Goal: Task Accomplishment & Management: Use online tool/utility

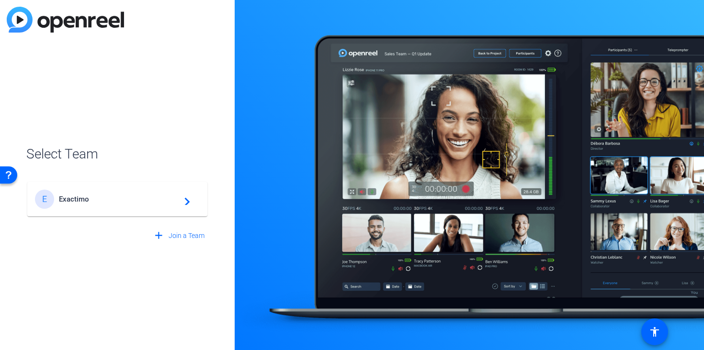
click at [144, 203] on span "Exactimo" at bounding box center [119, 199] width 120 height 9
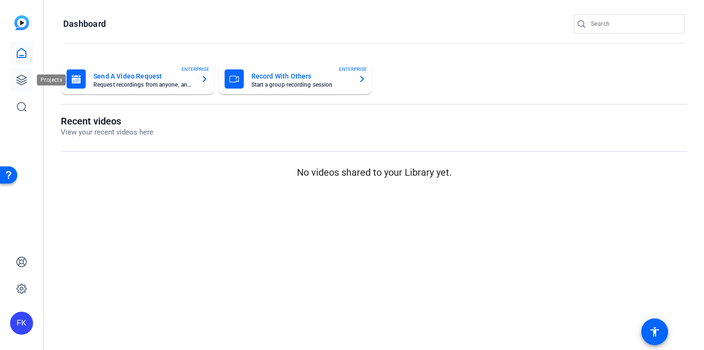
click at [24, 82] on icon at bounding box center [21, 79] width 11 height 11
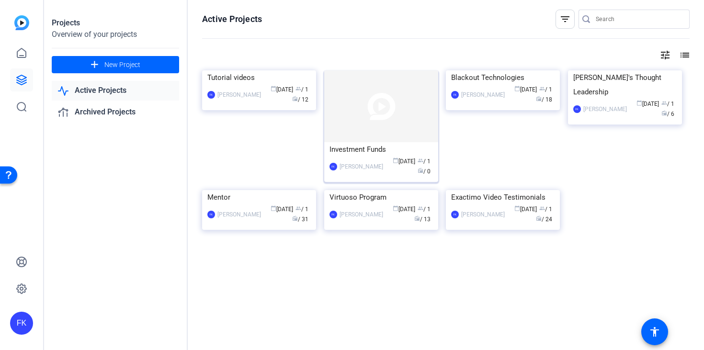
click at [348, 152] on div "Investment Funds" at bounding box center [381, 149] width 103 height 14
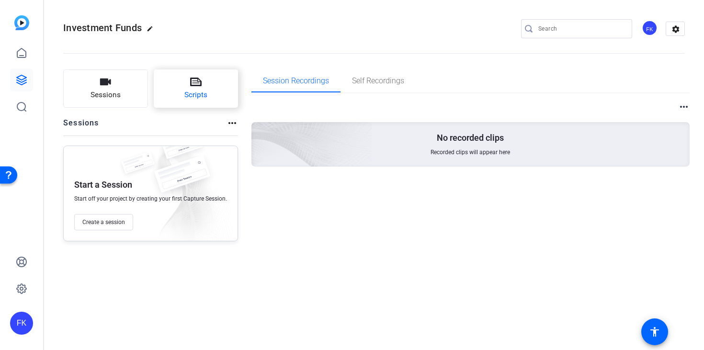
click at [200, 94] on span "Scripts" at bounding box center [195, 95] width 23 height 11
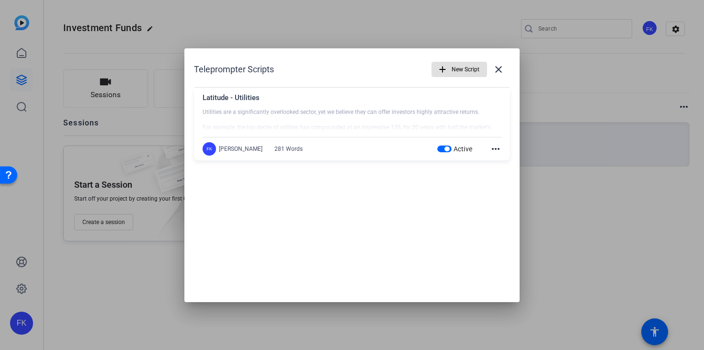
click at [497, 148] on mat-icon "more_horiz" at bounding box center [495, 148] width 11 height 11
click at [500, 159] on span "Edit" at bounding box center [517, 162] width 38 height 11
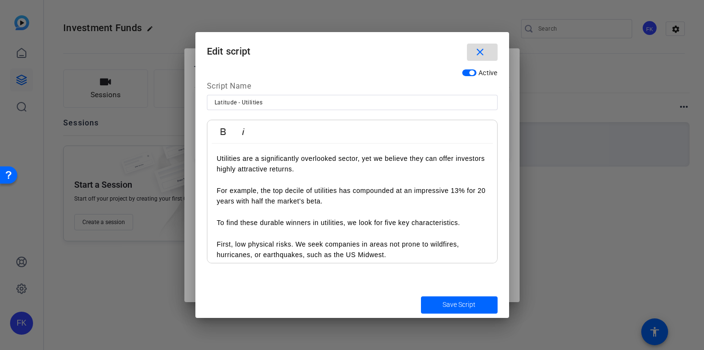
click at [480, 54] on mat-icon "close" at bounding box center [480, 52] width 12 height 12
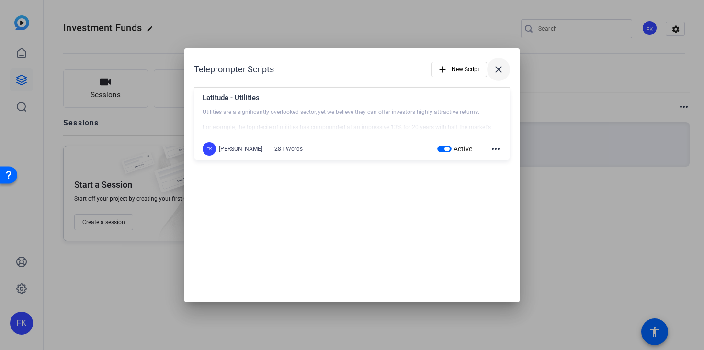
click at [503, 74] on mat-icon "close" at bounding box center [498, 69] width 11 height 11
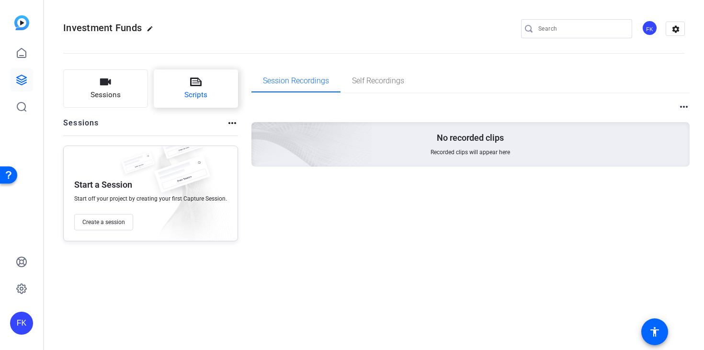
click at [188, 103] on button "Scripts" at bounding box center [196, 88] width 85 height 38
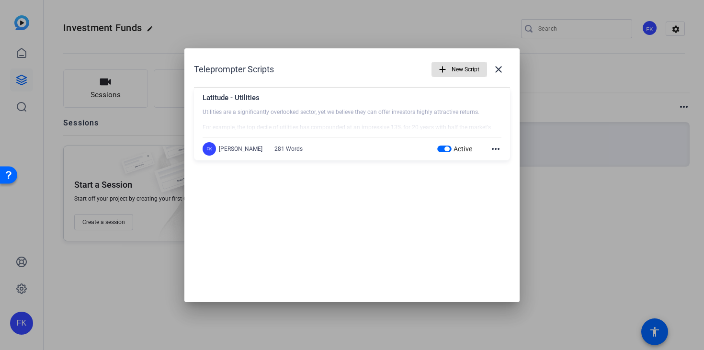
click at [492, 145] on mat-icon "more_horiz" at bounding box center [495, 148] width 11 height 11
click at [502, 160] on span "Edit" at bounding box center [517, 162] width 38 height 11
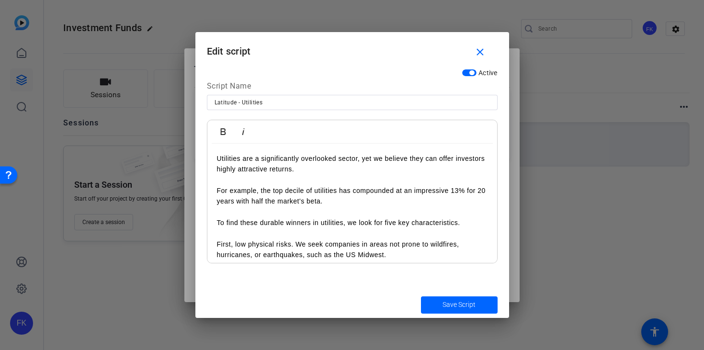
drag, startPoint x: 316, startPoint y: 173, endPoint x: 211, endPoint y: 161, distance: 105.7
click at [211, 161] on div "Utilities are a significantly overlooked sector, yet we believe they can offer …" at bounding box center [352, 357] width 290 height 427
copy p "Utilities are a significantly overlooked sector, yet we believe they can offer …"
click at [345, 192] on p "Utilities are a significantly overlooked sector, yet we believe they can offer …" at bounding box center [352, 185] width 271 height 64
click at [289, 167] on p "Utilities are a significantly overlooked sector, yet we believe they can offer …" at bounding box center [352, 185] width 271 height 64
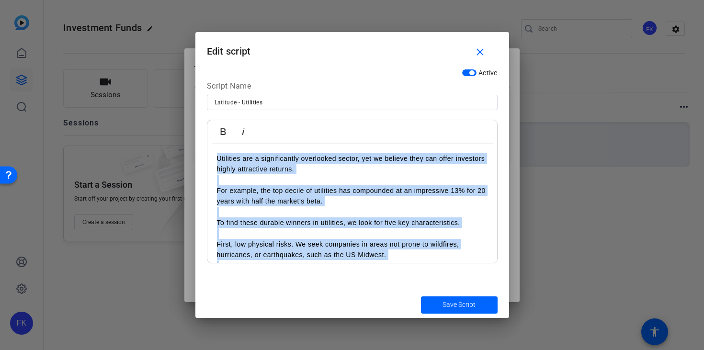
copy div "Loremipsu dol s ametconsectet adipiscing elitse, doe te incidid utla etd magna …"
click at [478, 51] on mat-icon "close" at bounding box center [480, 52] width 12 height 12
